Goal: Navigation & Orientation: Go to known website

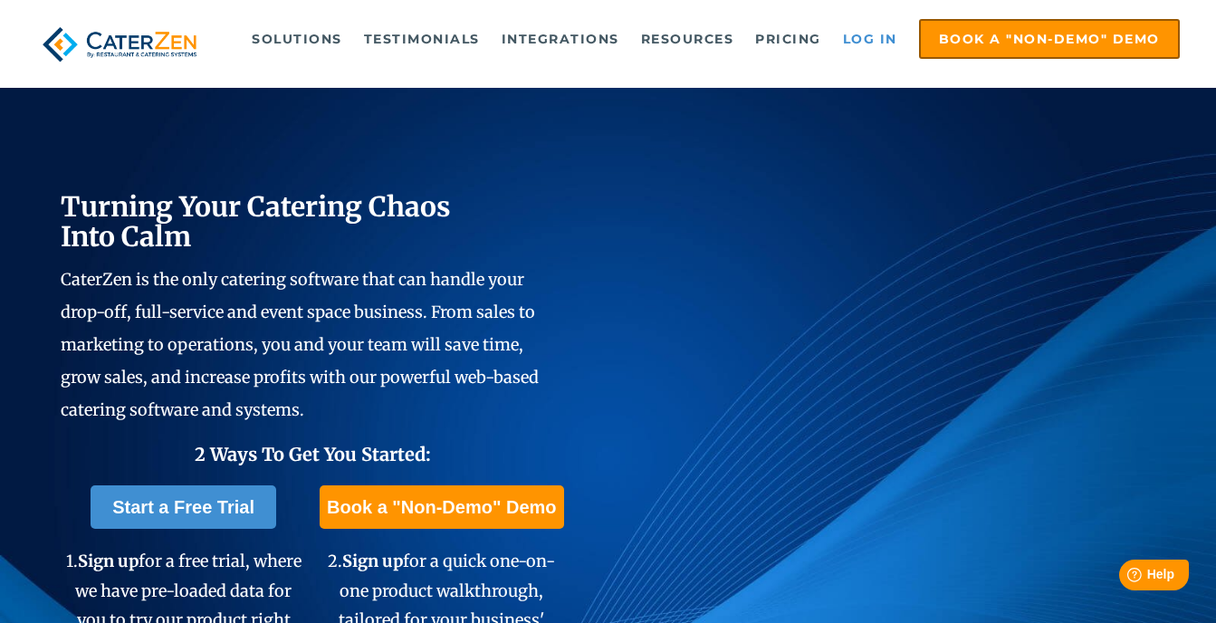
click at [878, 31] on link "Log in" at bounding box center [870, 39] width 72 height 36
click at [858, 38] on link "Log in" at bounding box center [870, 39] width 72 height 36
click at [857, 32] on link "Log in" at bounding box center [870, 39] width 72 height 36
